Goal: Task Accomplishment & Management: Complete application form

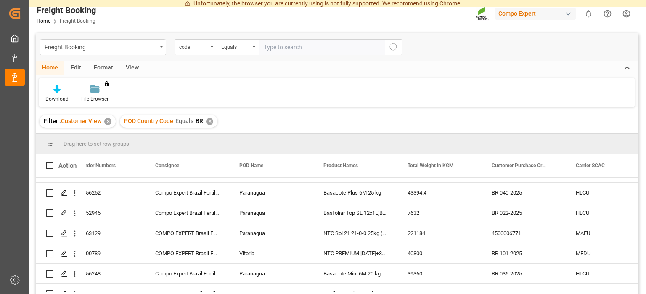
scroll to position [389, 0]
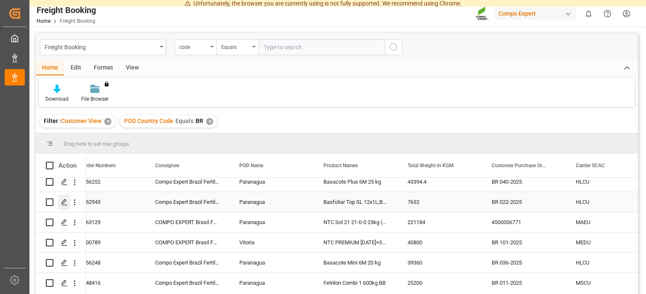
click at [65, 201] on icon "Press SPACE to select this row." at bounding box center [64, 202] width 7 height 7
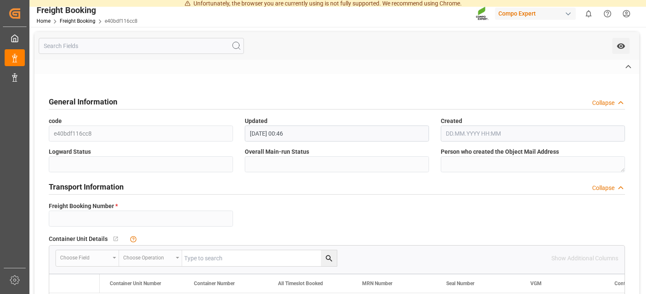
type input "14046897"
type textarea "BR 022-2025"
type input "4510352945"
type textarea "47578925"
type textarea "Z1"
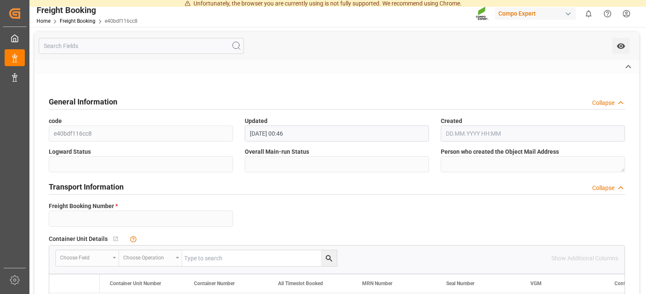
type input "[DATE] 00:00"
type input "HLCU"
type input "19394648"
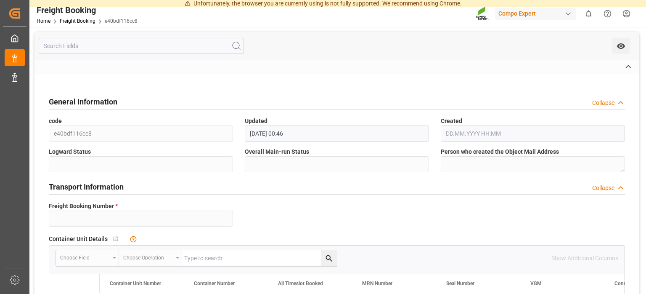
type input "[DATE] 00:00"
type input "MSC BRUNELLA"
type input "9702106"
type input "[DATE] 01:30"
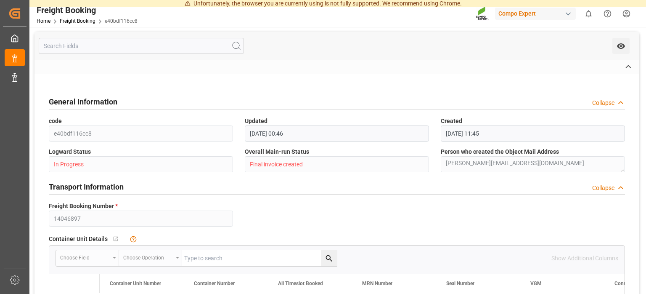
type input "[DATE] 05:00"
type input "MSC BRUNELLA"
type input "9702106"
type input "BEANR"
type input "[GEOGRAPHIC_DATA]"
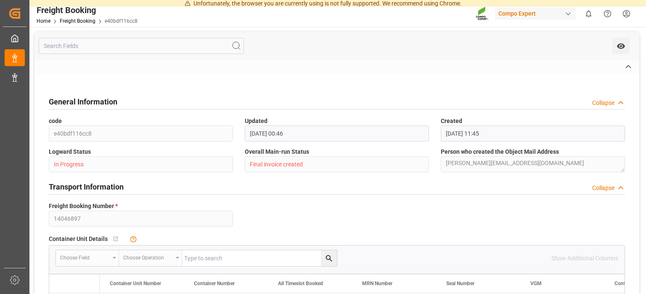
type input "BRPNG"
type input "Paranagua"
type textarea "CIF"
type input "[DATE]"
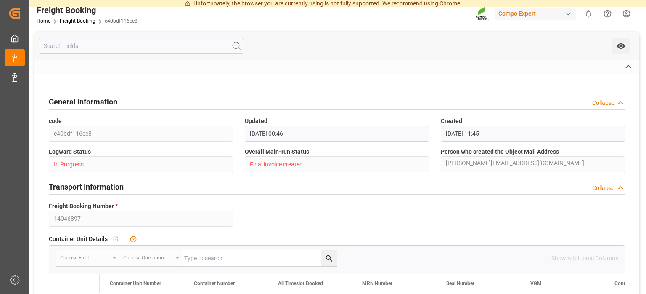
type input "[DATE]"
type textarea "Basfoliar Top SL 12x1L;Basfoliar Top SL 3x5L"
type textarea "4249302508;4249402508"
type input "10"
type input "[DATE] 11:41"
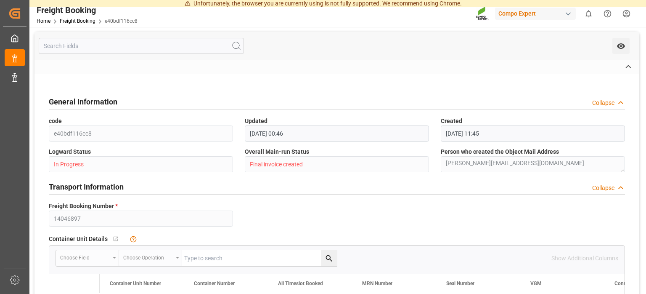
type input "[DATE] 11:42"
type input "[DATE] 14:30"
type input "[DATE] 00:00"
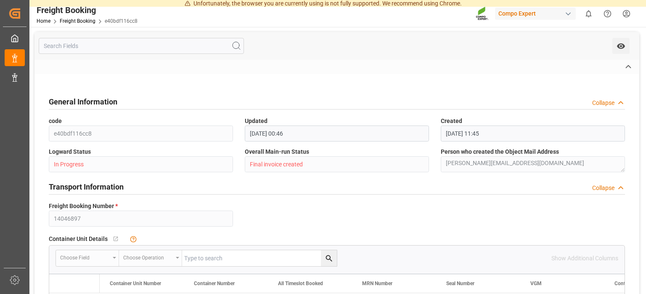
type input "[DATE] 00:00"
type input "7632"
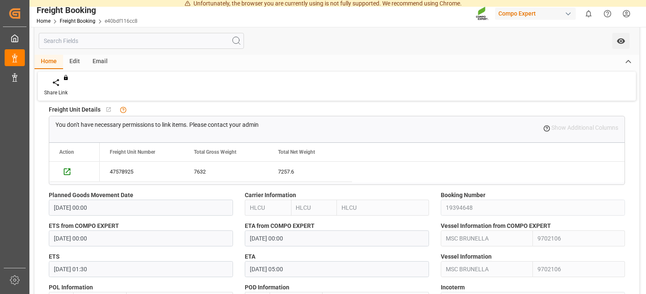
scroll to position [381, 0]
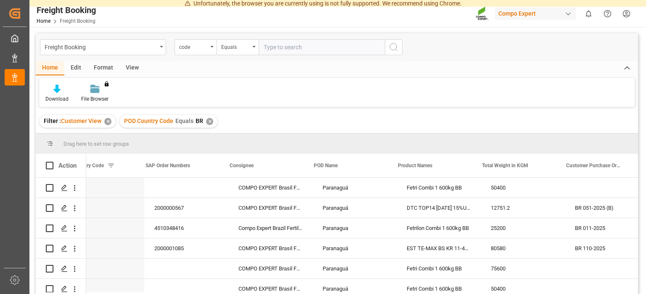
scroll to position [0, 74]
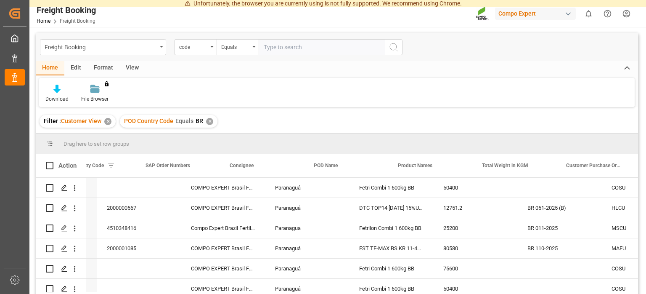
drag, startPoint x: 196, startPoint y: 292, endPoint x: 231, endPoint y: 294, distance: 35.3
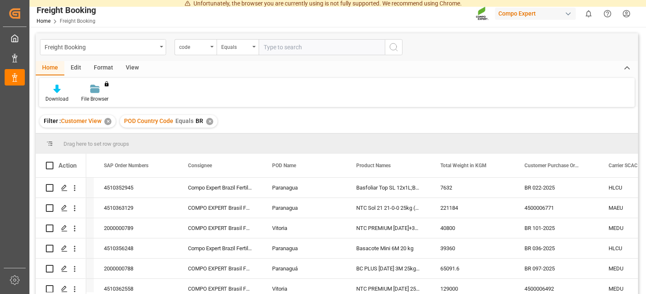
scroll to position [450, 0]
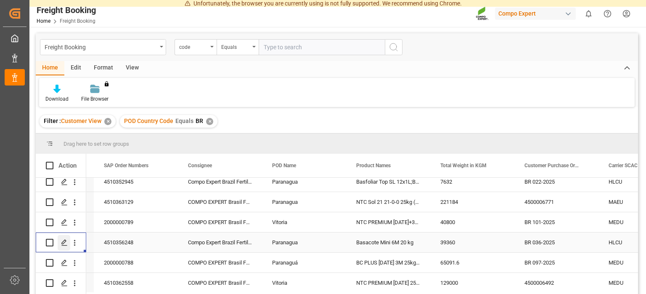
click at [66, 244] on icon "Press SPACE to select this row." at bounding box center [64, 242] width 7 height 7
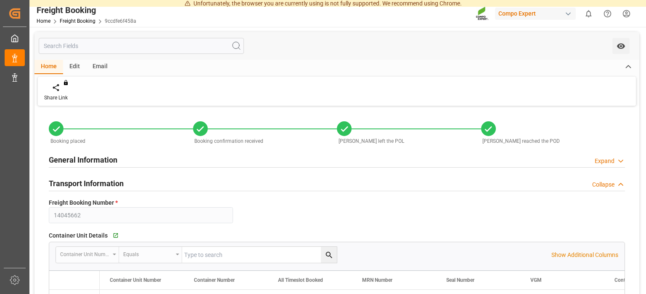
type input "14045662"
type textarea "BR 036-2025"
type input "4510356248"
type textarea "47576988; 47576987"
type textarea "Z1"
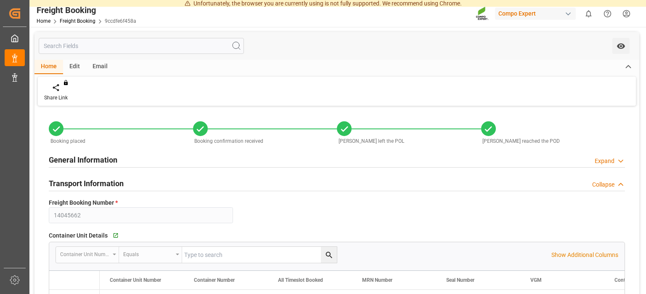
type input "[DATE] 00:00"
type input "HLCU"
type input "93686634"
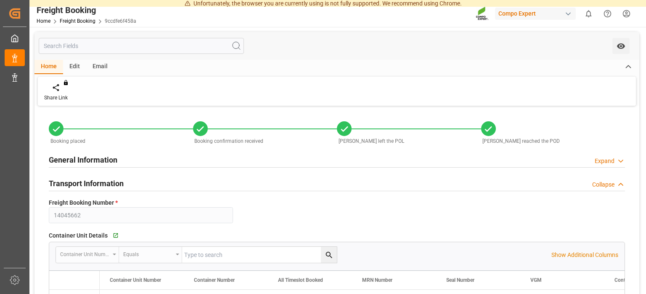
type input "[DATE] 00:00"
type input "LAEM CHABANG EXPRESS"
type input "9702106"
type input "[DATE] 01:00"
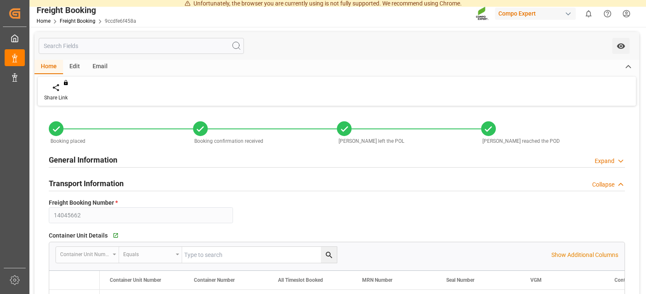
type input "[DATE] 23:30"
type input "LAEM CHABANG EXPRESS"
type input "9768007"
type input "BEANR"
type input "[GEOGRAPHIC_DATA]"
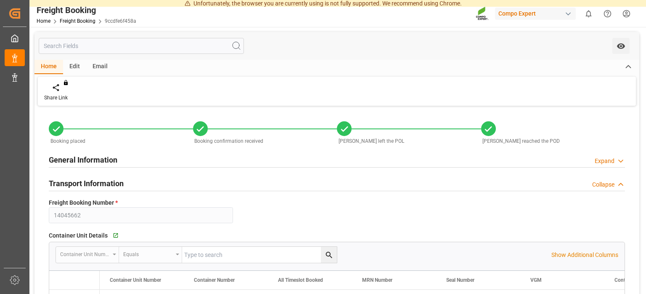
type input "BRPNG"
type input "Paranagua"
type textarea "CIF"
type input "[DATE]"
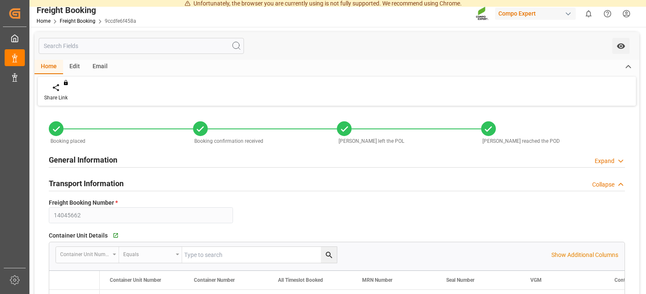
type input "[DATE]"
type textarea "Basacote Mini 6M 20 kg"
type textarea "4585202004"
type input "40"
type input "[DATE] 11:11"
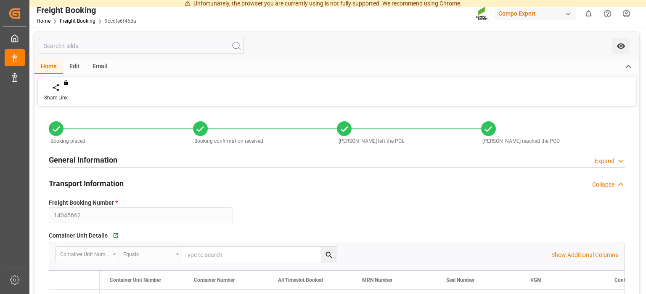
type input "[DATE] 11:14"
type input "[DATE] 11:50"
type input "[DATE] 15:07"
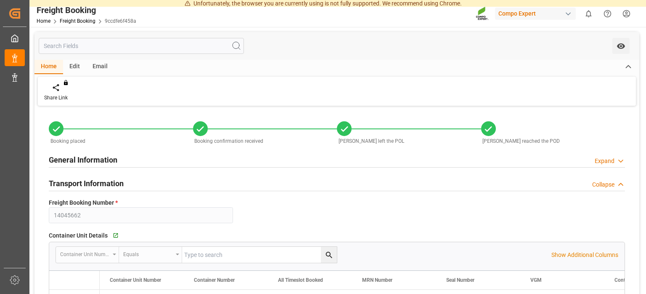
type input "[DATE] 15:07"
type input "39360"
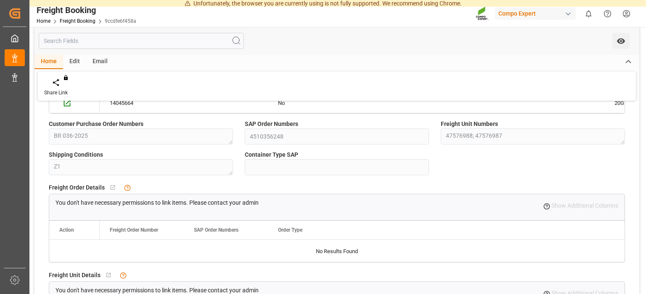
scroll to position [233, 0]
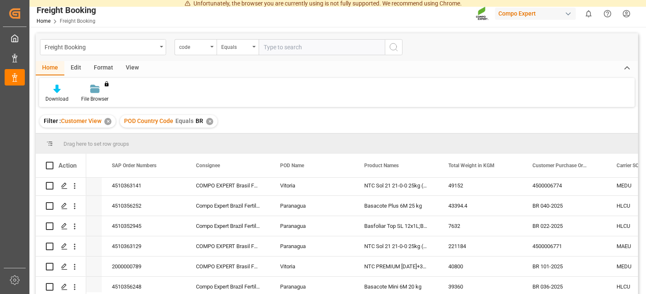
scroll to position [379, 0]
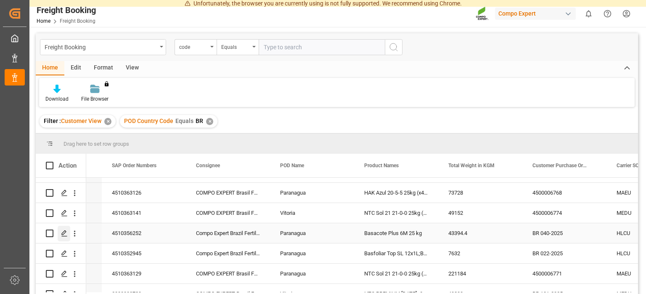
click at [67, 234] on icon "Press SPACE to select this row." at bounding box center [64, 233] width 7 height 7
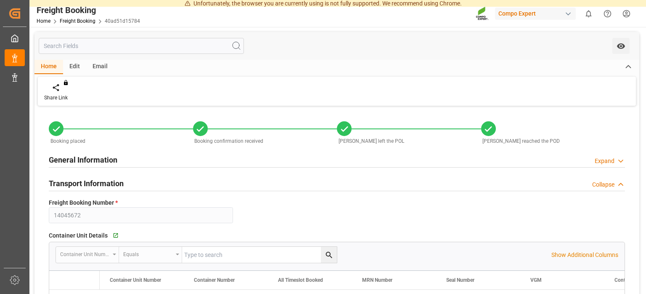
type input "[DATE] 00:00"
type input "HLCU"
type input "[DATE] 00:00"
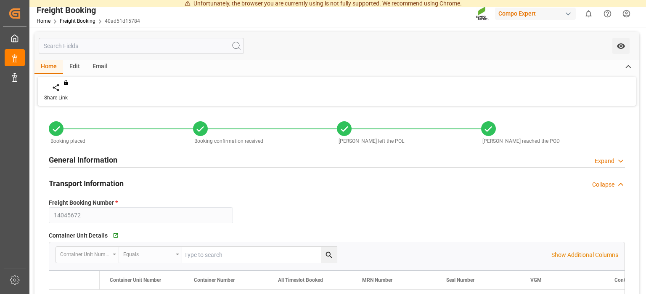
type input "9702106"
type input "[DATE] 01:00"
type input "[DATE] 05:00"
type input "9768007"
type input "BEANR"
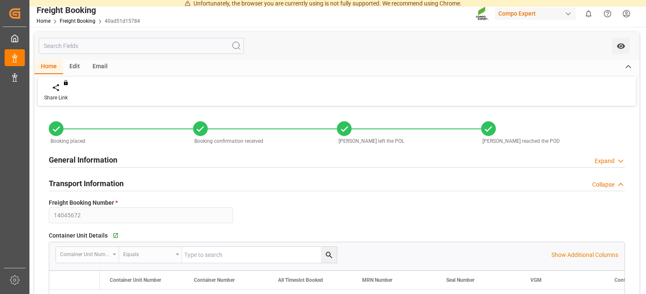
type input "BRPNG"
type input "[DATE]"
type input "40"
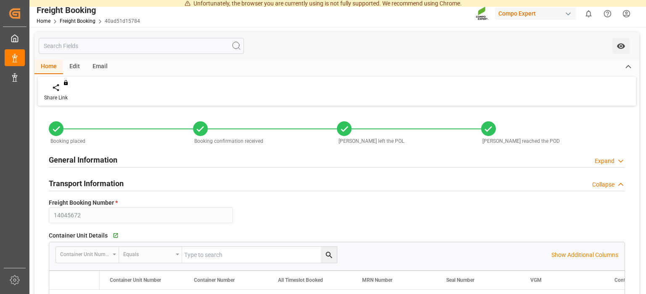
type input "[DATE] 11:36"
type input "[DATE] 11:37"
type input "[DATE] 11:49"
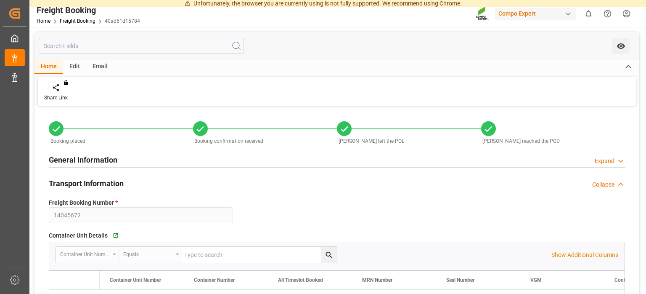
type input "[DATE] 00:00"
type input "43394.4"
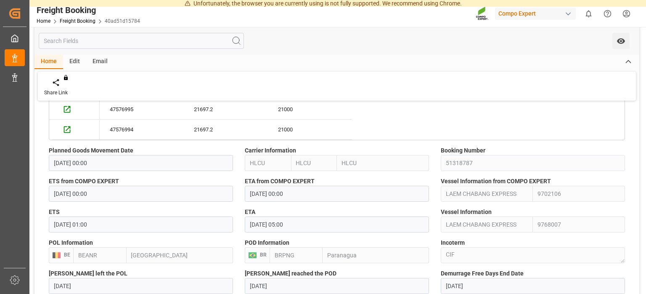
scroll to position [445, 0]
